Goal: Task Accomplishment & Management: Use online tool/utility

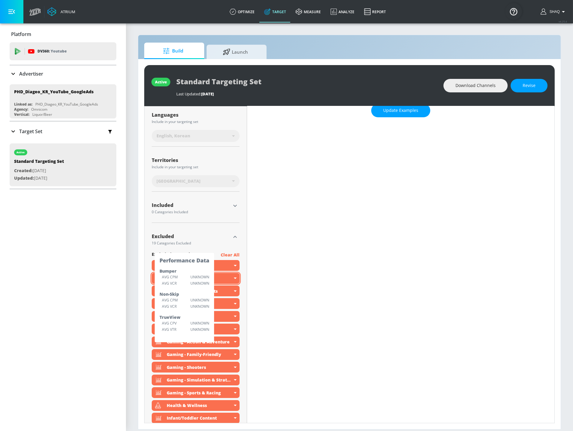
scroll to position [91, 0]
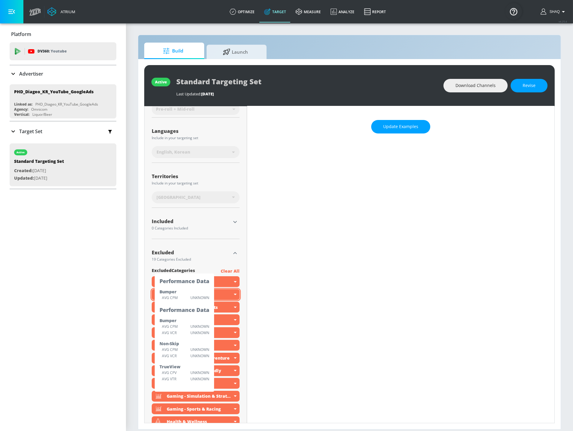
click at [70, 232] on div "Platform DV360: Youtube DV360: Youtube Advertiser Sort By A-Z asc ​ Add Account…" at bounding box center [63, 227] width 126 height 408
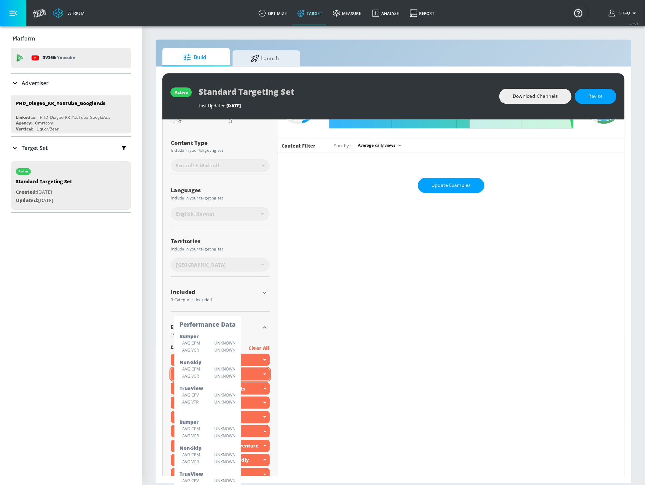
scroll to position [0, 0]
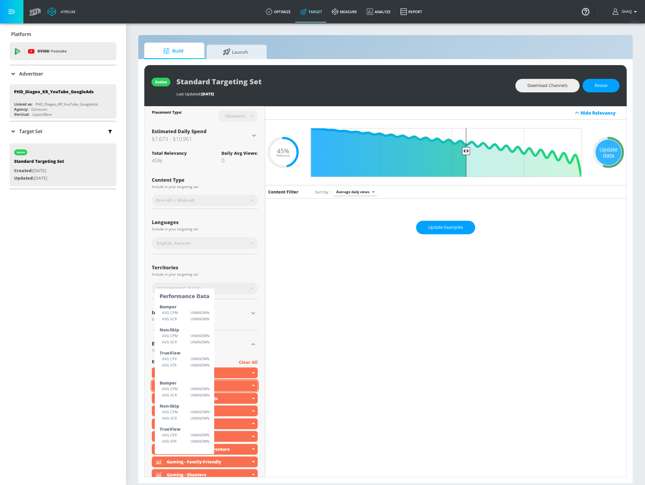
click at [232, 178] on div "Content Type" at bounding box center [205, 180] width 106 height 5
click at [132, 295] on section "Build Launch active Standard Targeting Set Last Updated: [DATE] Download Channe…" at bounding box center [385, 254] width 519 height 462
click at [234, 319] on div "0 Categories Included" at bounding box center [200, 320] width 97 height 4
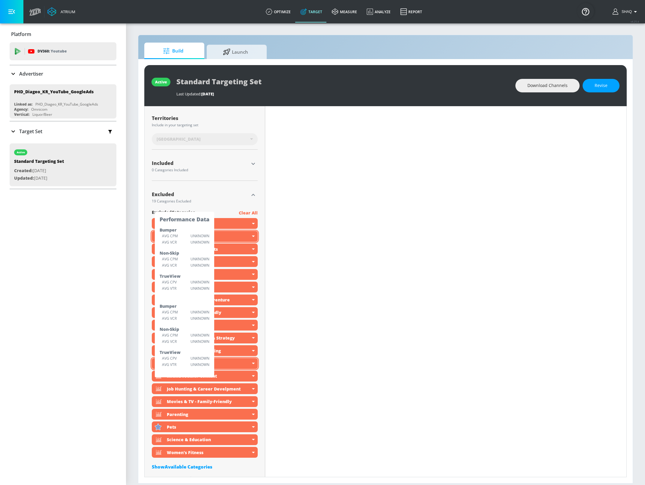
scroll to position [182, 0]
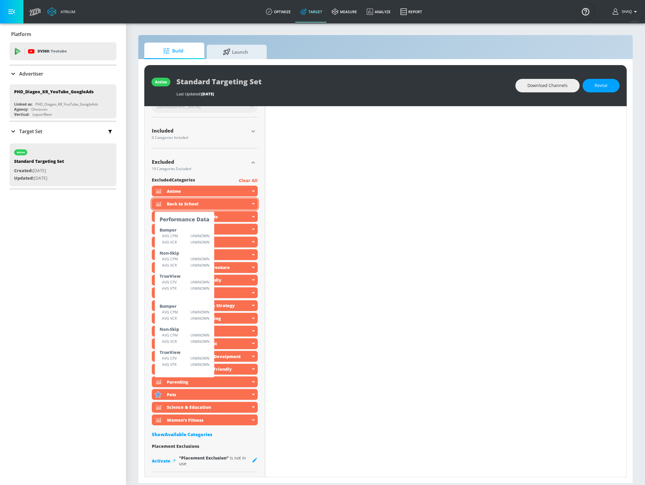
click at [132, 324] on section "Build Launch active Standard Targeting Set Last Updated: [DATE] Download Channe…" at bounding box center [385, 254] width 519 height 462
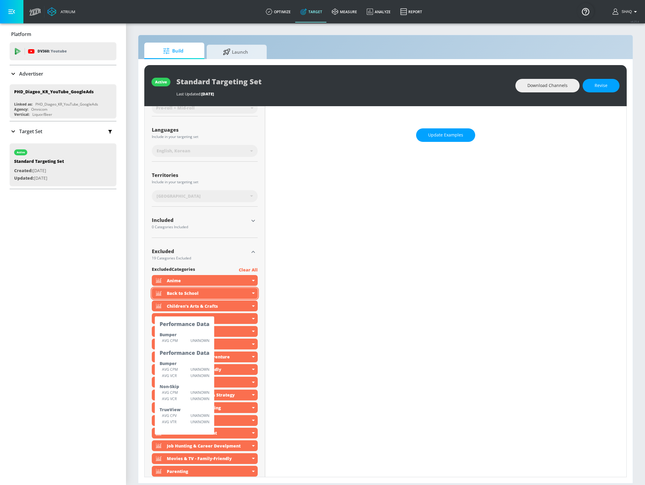
scroll to position [0, 0]
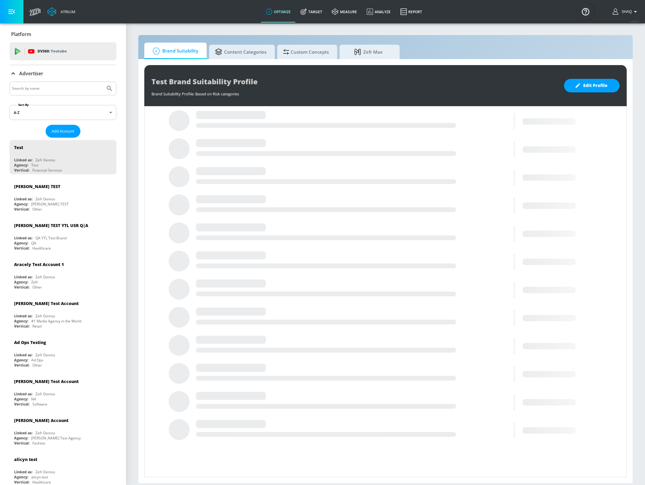
click at [57, 87] on input "Search by name" at bounding box center [57, 89] width 91 height 8
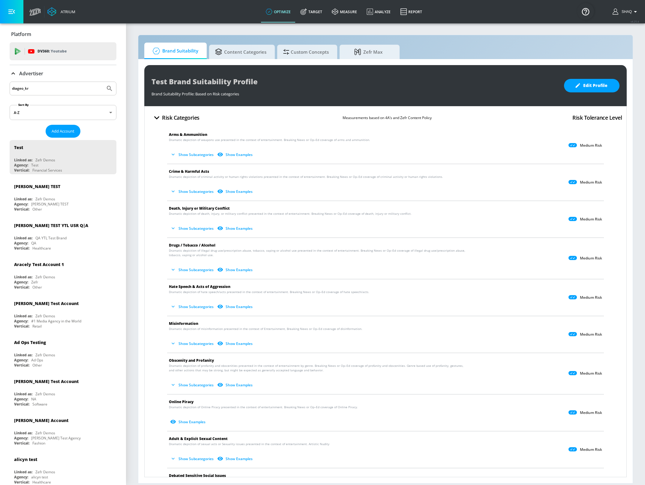
type input "diageo_kr"
click at [103, 82] on button "Submit Search" at bounding box center [109, 88] width 13 height 13
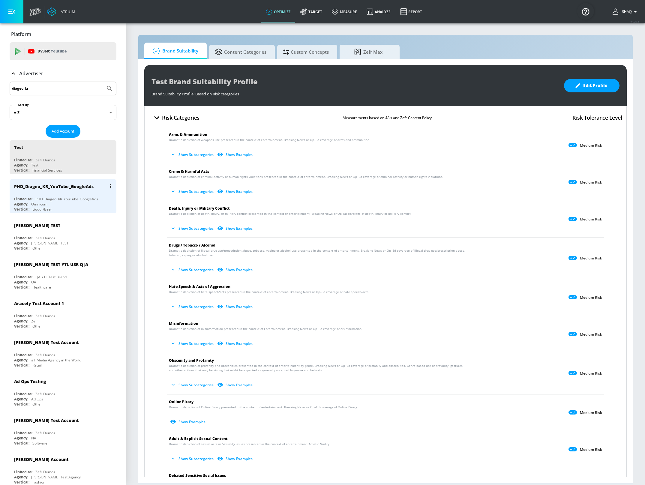
click at [62, 203] on div "Agency: Omnicom" at bounding box center [64, 204] width 101 height 5
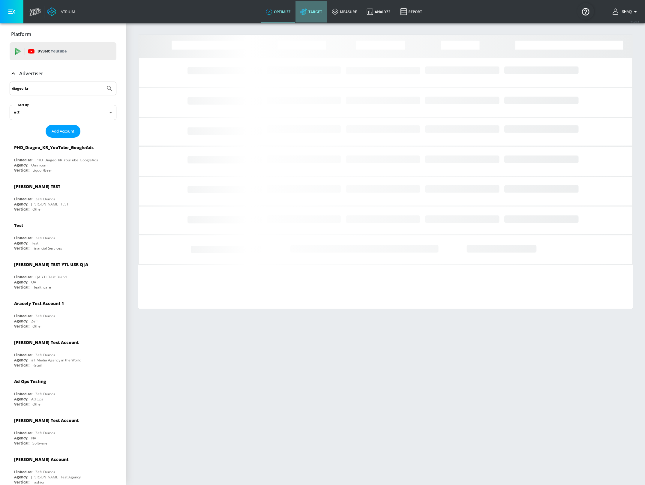
click at [311, 14] on link "Target" at bounding box center [310, 12] width 31 height 22
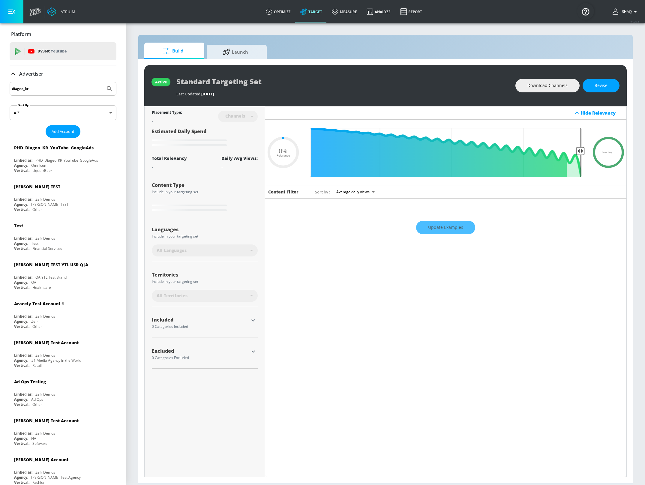
click at [21, 76] on p "Advertiser" at bounding box center [31, 73] width 24 height 7
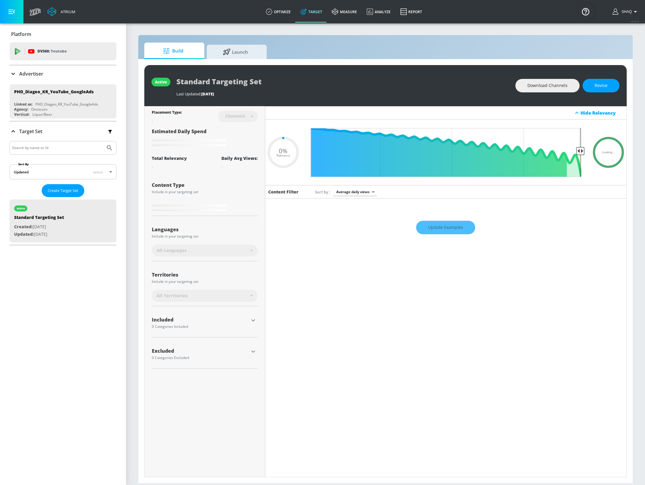
type input "0.45"
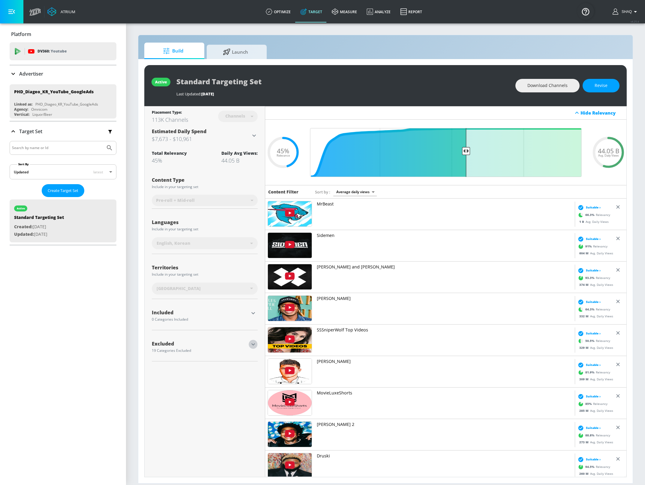
click at [254, 343] on icon "button" at bounding box center [252, 344] width 7 height 7
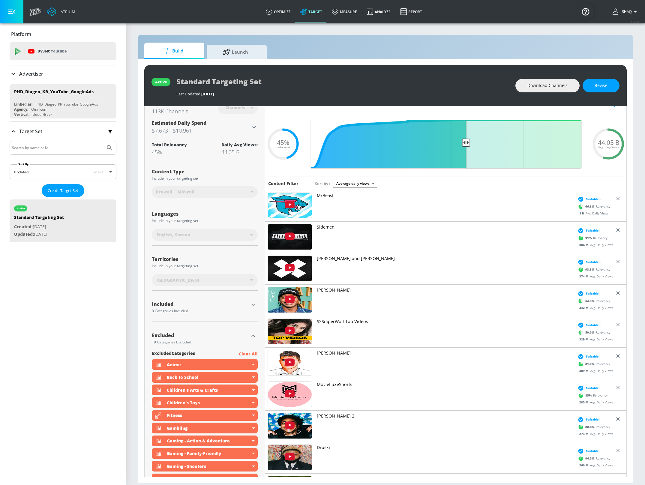
scroll to position [13, 0]
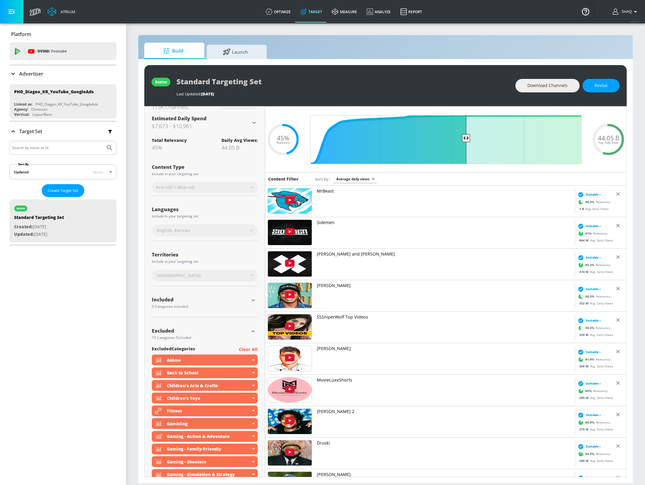
click at [37, 71] on p "Advertiser" at bounding box center [31, 73] width 24 height 7
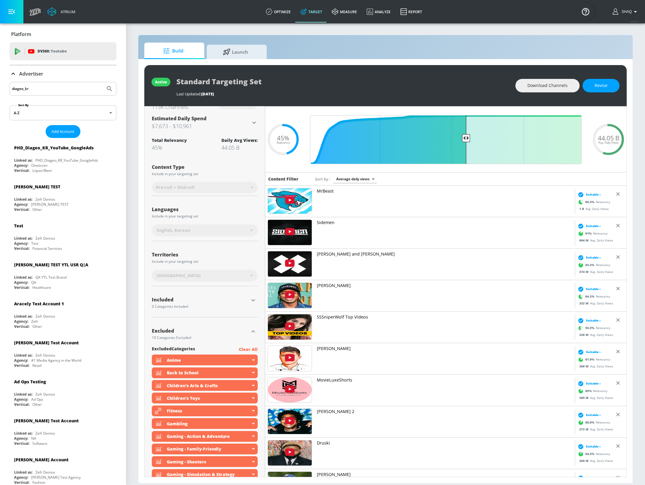
click at [38, 90] on input "diageo_kr" at bounding box center [57, 89] width 91 height 8
type input "LVMH"
click at [103, 82] on button "Submit Search" at bounding box center [109, 88] width 13 height 13
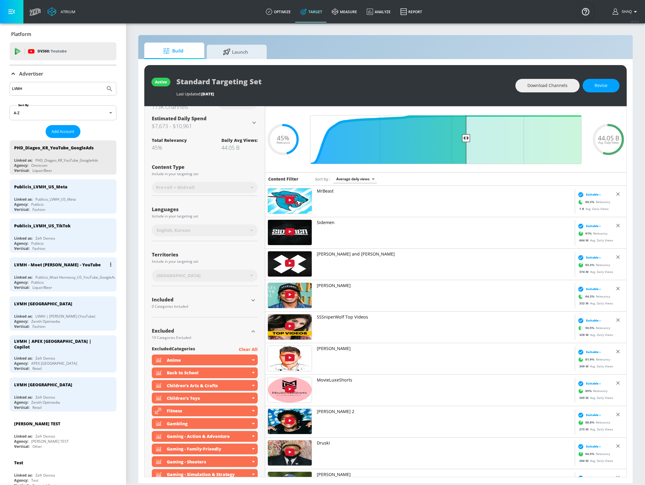
click at [70, 270] on div "LVMH - Moet Hennessy - YouTube Linked as: Publicis_Moet Hennessy_US_YouTube_Goo…" at bounding box center [63, 274] width 107 height 34
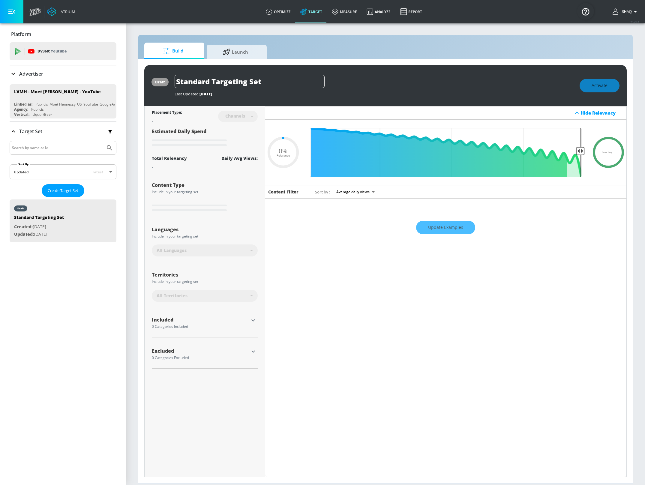
type input "0.05"
click at [234, 54] on span "Launch" at bounding box center [236, 51] width 46 height 14
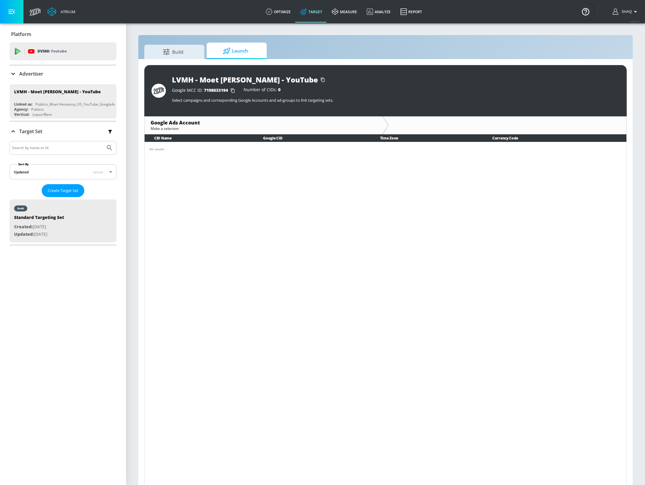
click at [22, 74] on p "Advertiser" at bounding box center [31, 73] width 24 height 7
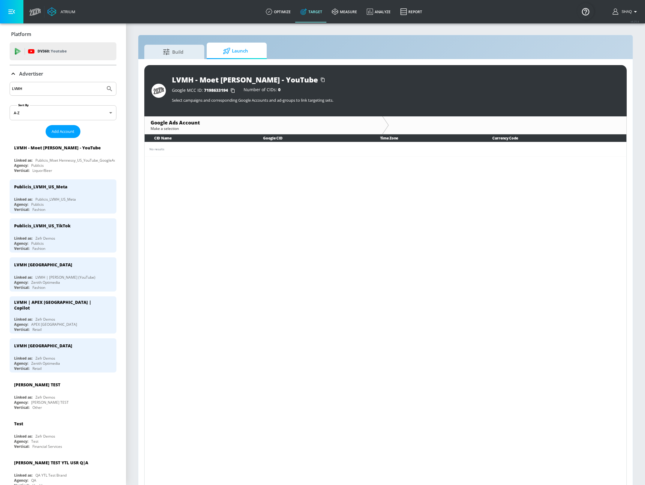
click at [48, 92] on input "LVMH" at bounding box center [57, 89] width 91 height 8
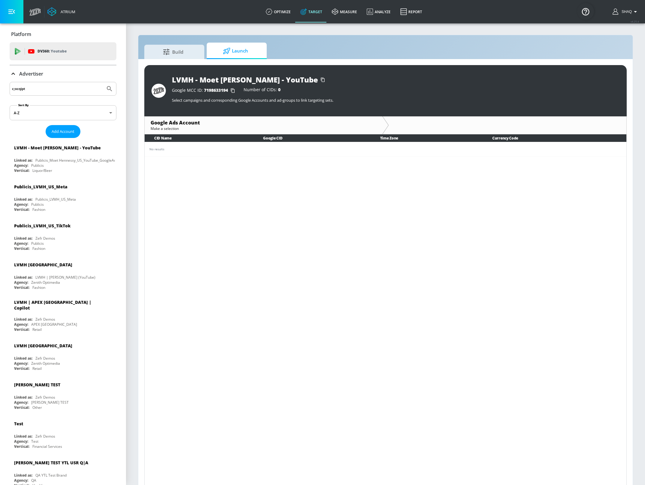
click at [103, 82] on button "Submit Search" at bounding box center [109, 88] width 13 height 13
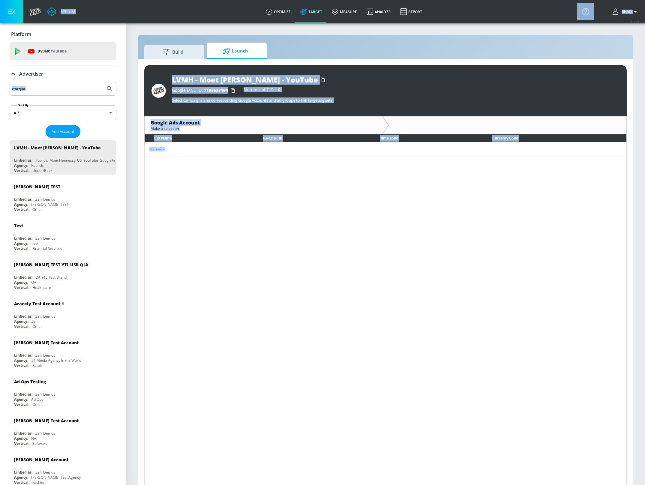
click at [74, 92] on input "c;ocqipt" at bounding box center [57, 89] width 91 height 8
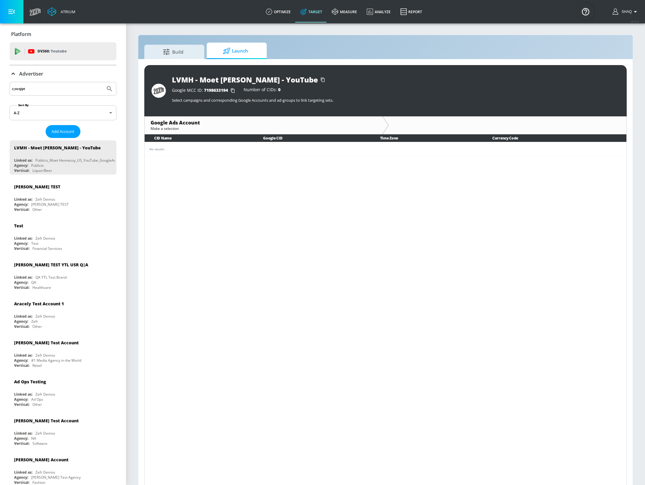
click at [70, 91] on input "c;ocqipt" at bounding box center [57, 89] width 91 height 8
click at [103, 82] on button "Submit Search" at bounding box center [109, 88] width 13 height 13
click at [88, 165] on div "Agency: Publicis" at bounding box center [64, 165] width 101 height 5
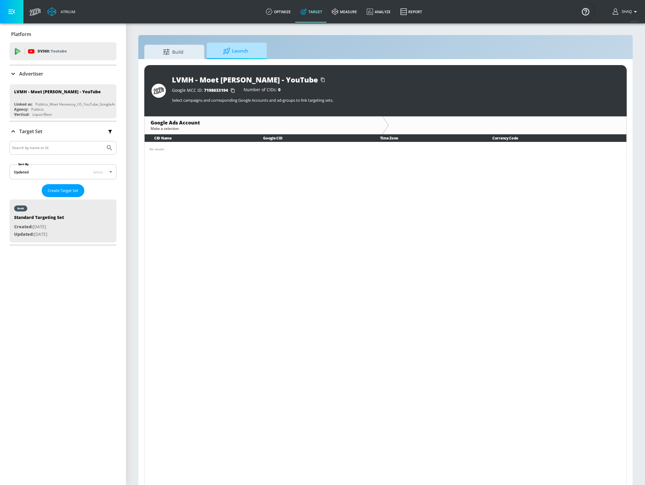
click at [233, 54] on span "Launch" at bounding box center [236, 51] width 46 height 14
click at [19, 76] on p "Advertiser" at bounding box center [31, 73] width 24 height 7
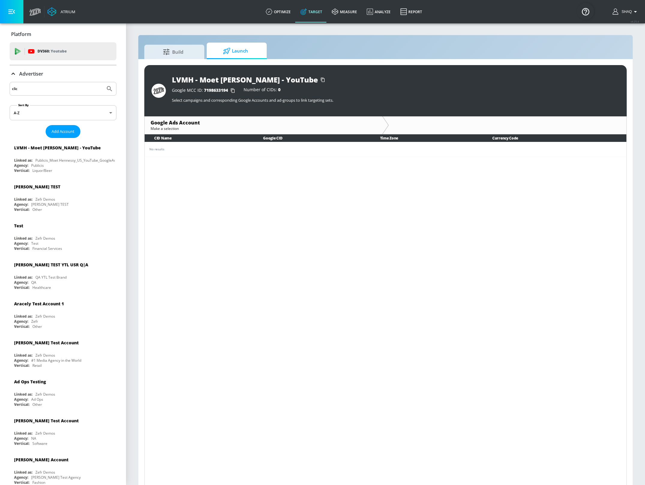
click at [31, 88] on input "clic" at bounding box center [57, 89] width 91 height 8
click at [103, 82] on button "Submit Search" at bounding box center [109, 88] width 13 height 13
click at [32, 90] on input "vclic" at bounding box center [57, 89] width 91 height 8
type input "vclicq"
click at [103, 82] on button "Submit Search" at bounding box center [109, 88] width 13 height 13
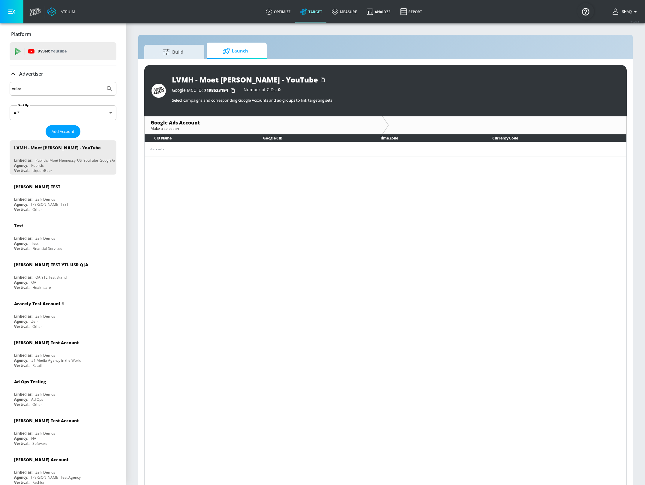
click at [235, 55] on span "Launch" at bounding box center [236, 51] width 46 height 14
click at [283, 13] on link "optimize" at bounding box center [278, 12] width 34 height 22
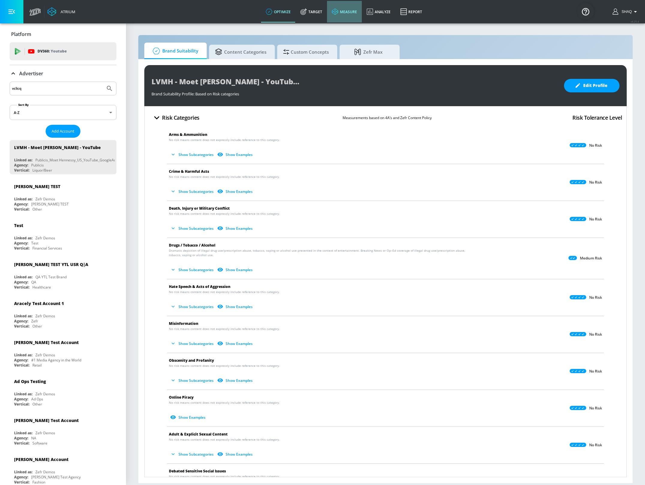
click at [348, 10] on link "measure" at bounding box center [344, 12] width 35 height 22
